Goal: Task Accomplishment & Management: Manage account settings

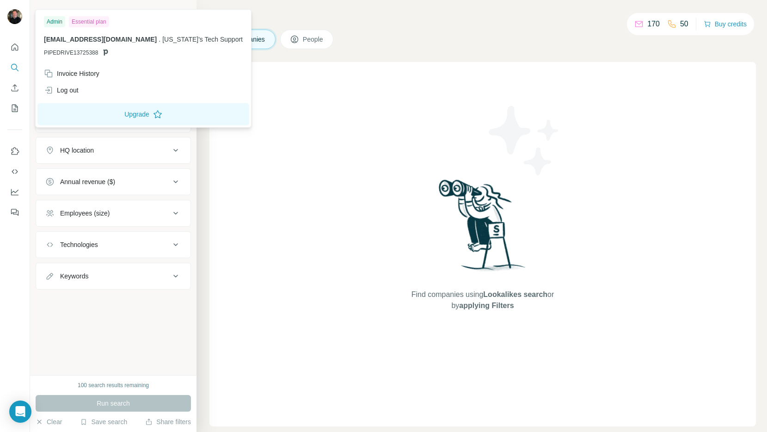
click at [16, 12] on img at bounding box center [14, 16] width 15 height 15
click at [82, 71] on div "Invoice History" at bounding box center [71, 73] width 55 height 9
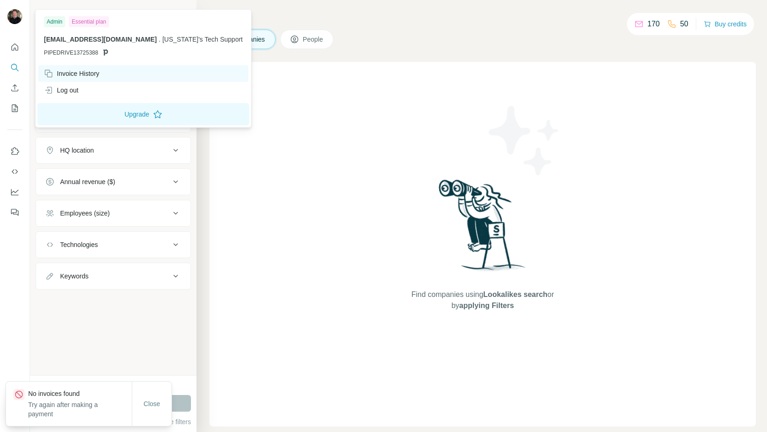
click at [85, 72] on div "Invoice History" at bounding box center [71, 73] width 55 height 9
click at [86, 74] on div "Invoice History" at bounding box center [71, 73] width 55 height 9
drag, startPoint x: 86, startPoint y: 74, endPoint x: 86, endPoint y: 18, distance: 55.9
click at [86, 18] on div "Essential plan" at bounding box center [89, 21] width 40 height 11
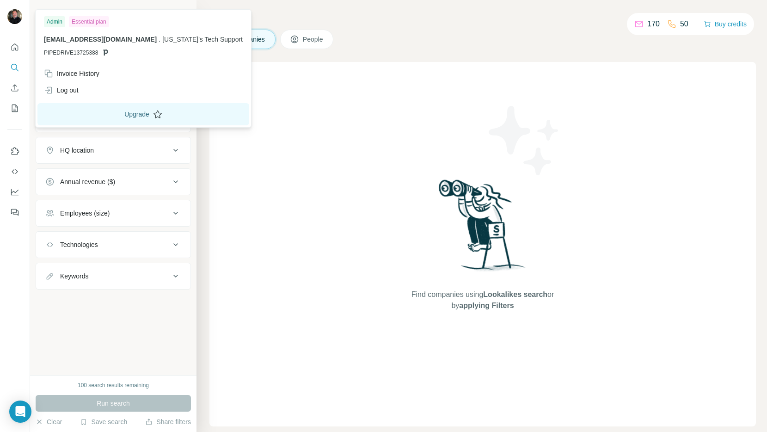
click at [118, 115] on button "Upgrade" at bounding box center [143, 114] width 212 height 22
click at [17, 153] on icon "Use Surfe on LinkedIn" at bounding box center [16, 150] width 8 height 7
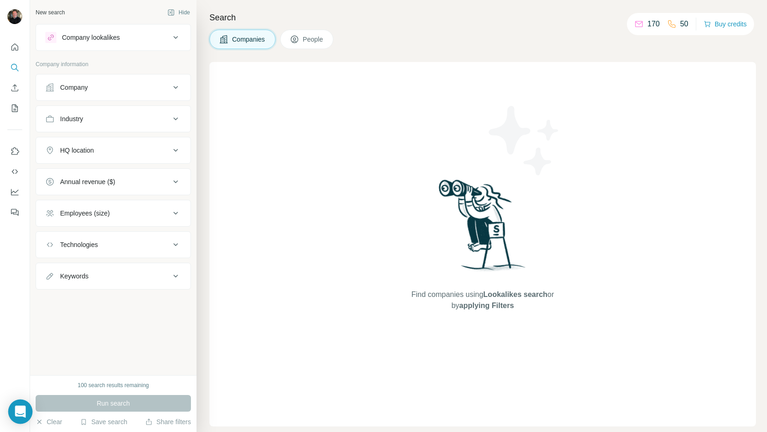
click at [22, 409] on icon "Open Intercom Messenger" at bounding box center [20, 411] width 11 height 12
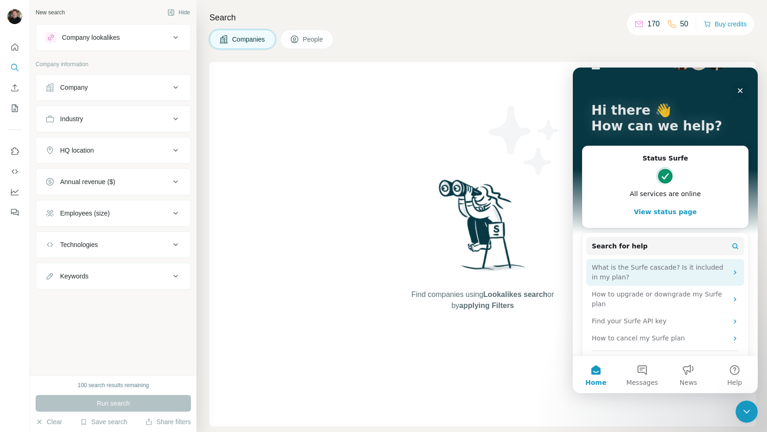
scroll to position [1, 0]
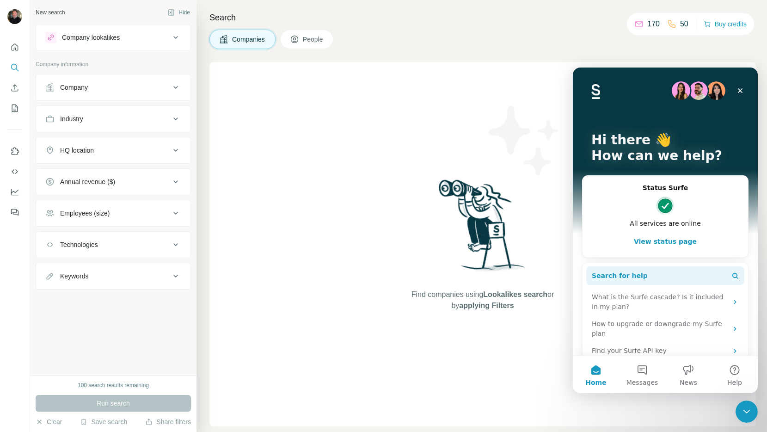
click at [638, 282] on button "Search for help" at bounding box center [665, 275] width 158 height 18
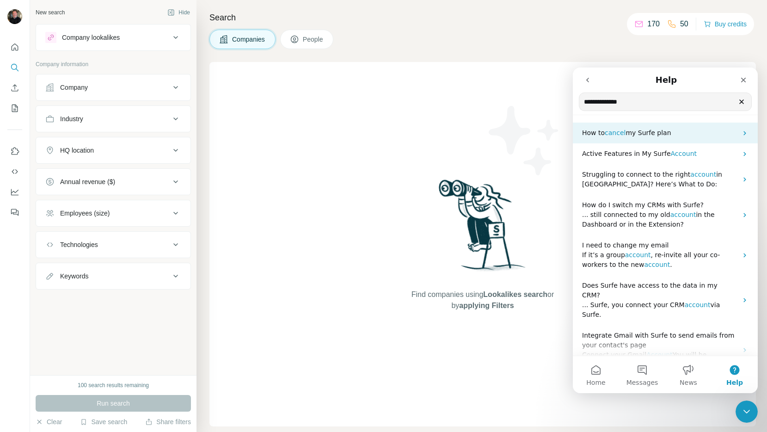
type input "**********"
click at [611, 136] on span "cancel" at bounding box center [615, 132] width 21 height 7
